Goal: Connect with others: Participate in discussion

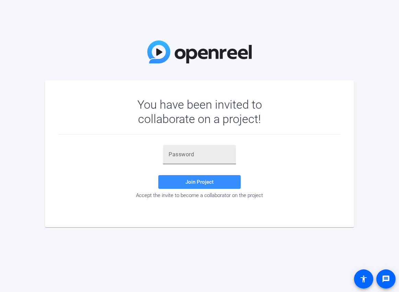
click at [215, 159] on div at bounding box center [200, 154] width 62 height 19
click at [194, 157] on input "text" at bounding box center [200, 155] width 62 height 8
paste input "5Pbq1="
type input "5Pbq1="
click at [185, 179] on span at bounding box center [199, 182] width 82 height 16
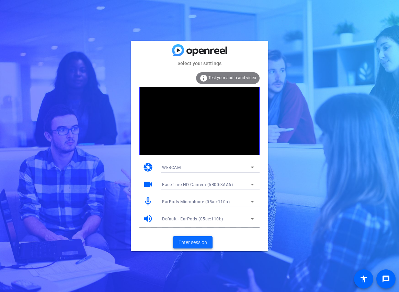
click at [200, 241] on span "Enter session" at bounding box center [193, 242] width 28 height 7
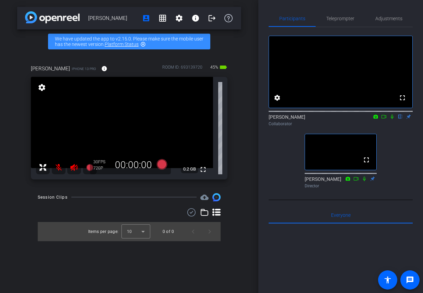
click at [396, 186] on div "fullscreen settings [PERSON_NAME] flip Collaborator fullscreen [PERSON_NAME] Di…" at bounding box center [341, 109] width 144 height 164
click at [410, 176] on div "fullscreen settings [PERSON_NAME] flip Collaborator fullscreen [PERSON_NAME] Di…" at bounding box center [341, 109] width 144 height 164
